Goal: Task Accomplishment & Management: Manage account settings

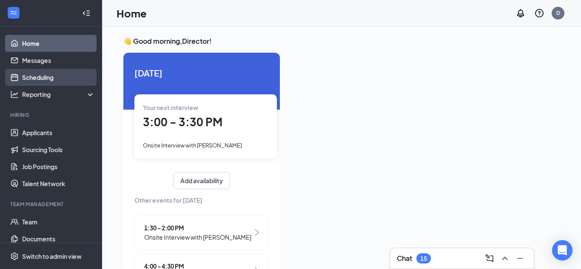
click at [49, 76] on link "Scheduling" at bounding box center [58, 77] width 73 height 17
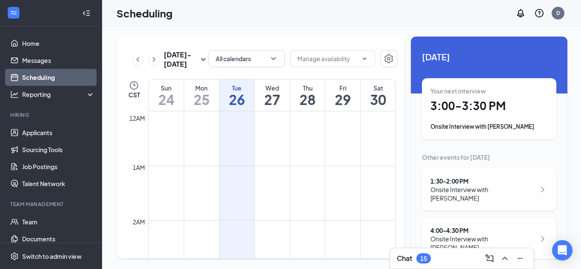
scroll to position [418, 0]
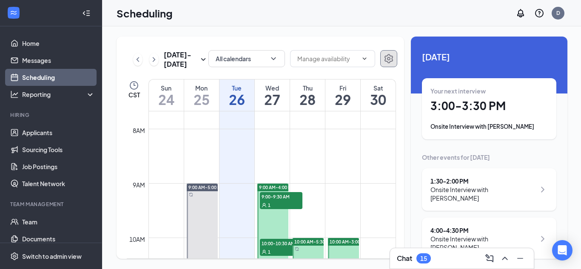
click at [385, 57] on icon "Settings" at bounding box center [388, 59] width 10 height 10
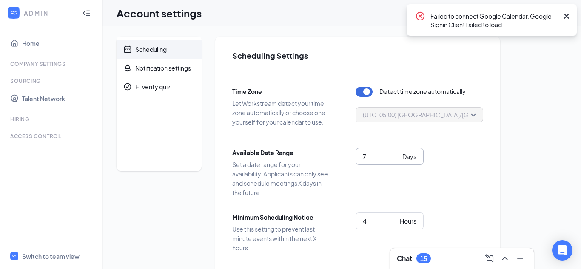
click at [372, 155] on input "7" at bounding box center [380, 156] width 36 height 9
type input "4"
click at [463, 147] on div "Time Zone Let Workstream detect your time zone automatically or choose one your…" at bounding box center [357, 225] width 251 height 309
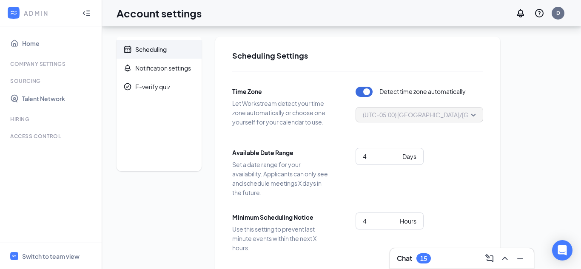
scroll to position [134, 0]
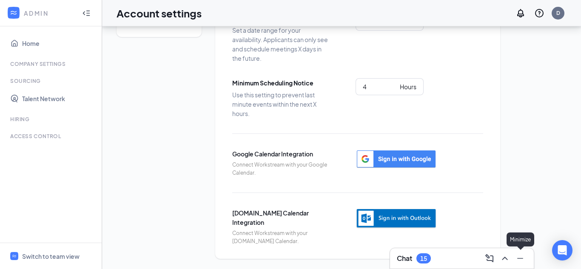
click at [521, 258] on icon "Minimize" at bounding box center [520, 258] width 6 height 1
click at [501, 195] on div "Scheduling Notification settings E-verify quiz Scheduling Settings Time Zone Le…" at bounding box center [341, 80] width 450 height 357
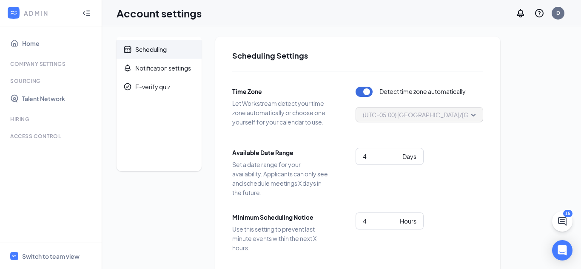
scroll to position [0, 0]
click at [371, 219] on input "4" at bounding box center [379, 220] width 34 height 9
type input "2"
click at [454, 173] on div "4 Days" at bounding box center [418, 166] width 127 height 39
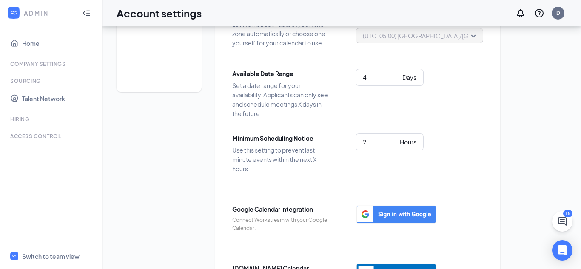
scroll to position [134, 0]
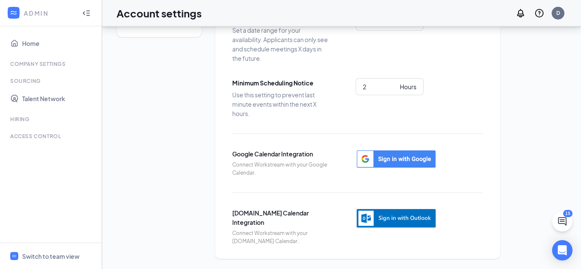
click at [484, 178] on div "Scheduling Settings Time Zone Let Workstream detect your time zone automaticall…" at bounding box center [357, 80] width 285 height 357
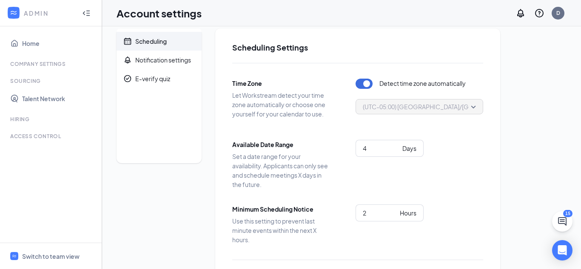
scroll to position [0, 0]
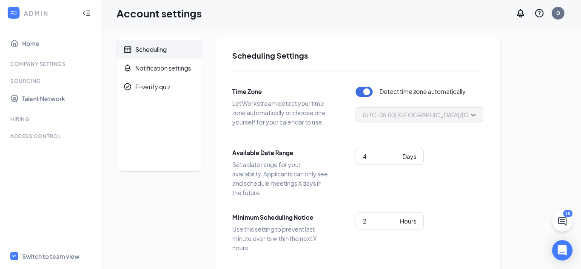
click at [513, 37] on div "Scheduling Notification settings E-verify quiz Scheduling Settings Time Zone Le…" at bounding box center [341, 215] width 450 height 357
